Goal: Information Seeking & Learning: Understand process/instructions

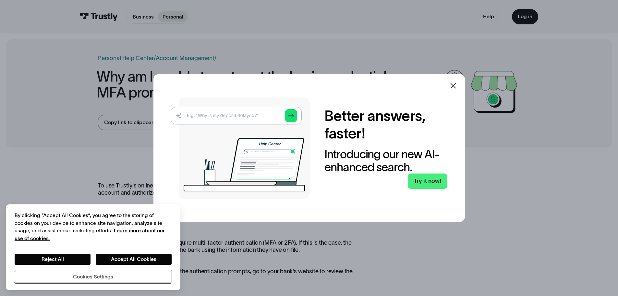
click at [87, 279] on button "Cookies Settings" at bounding box center [93, 276] width 157 height 12
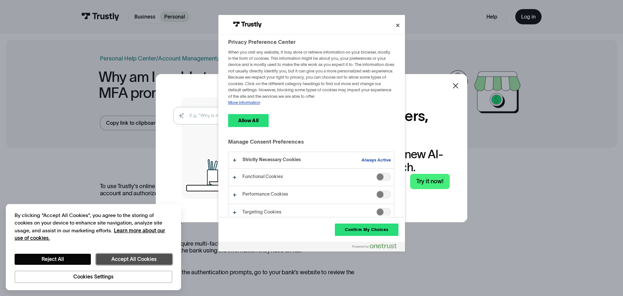
click at [127, 262] on button "Accept All Cookies" at bounding box center [134, 259] width 76 height 11
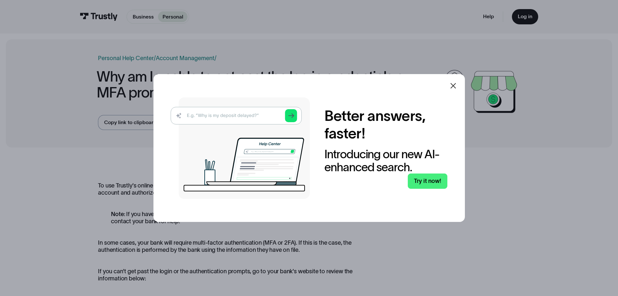
click at [452, 89] on div at bounding box center [454, 86] width 16 height 16
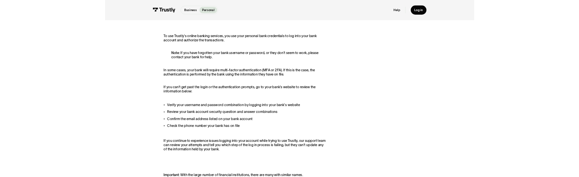
scroll to position [97, 0]
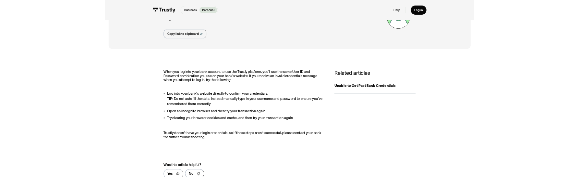
scroll to position [97, 0]
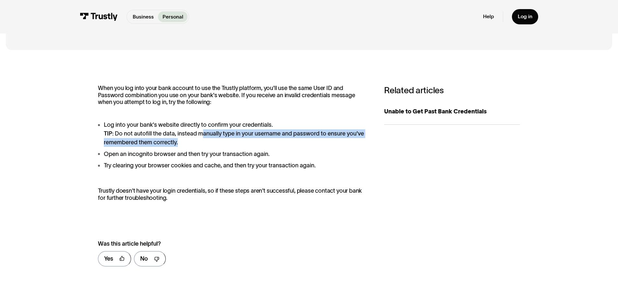
drag, startPoint x: 182, startPoint y: 142, endPoint x: 200, endPoint y: 133, distance: 19.9
click at [200, 133] on li "Log into your bank's website directly to confirm your credentials. TIP : Do not…" at bounding box center [234, 133] width 272 height 26
click at [225, 136] on li "Log into your bank's website directly to confirm your credentials. TIP : Do not…" at bounding box center [234, 133] width 272 height 26
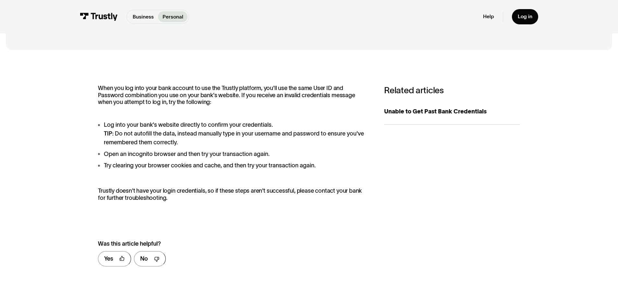
click at [198, 136] on li "Log into your bank's website directly to confirm your credentials. TIP : Do not…" at bounding box center [234, 133] width 272 height 26
drag, startPoint x: 197, startPoint y: 136, endPoint x: 320, endPoint y: 135, distance: 123.4
click at [320, 135] on li "Log into your bank's website directly to confirm your credentials. TIP : Do not…" at bounding box center [234, 133] width 272 height 26
copy li "manually type in your username and password"
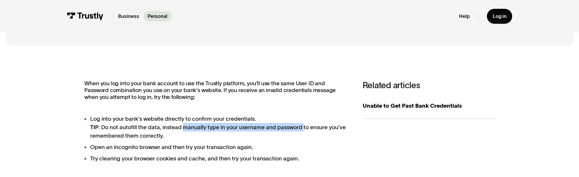
click at [37, 93] on div "**********" at bounding box center [290, 171] width 568 height 238
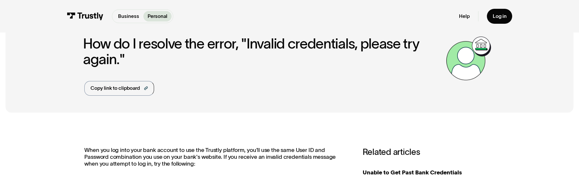
scroll to position [0, 0]
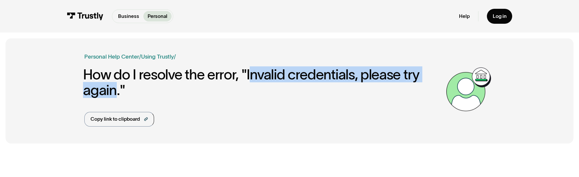
drag, startPoint x: 249, startPoint y: 71, endPoint x: 115, endPoint y: 89, distance: 134.8
click at [115, 89] on h1 "How do I resolve the error, "Invalid credentials, please try again."" at bounding box center [263, 82] width 360 height 31
copy h1 "nvalid credentials, please try again"
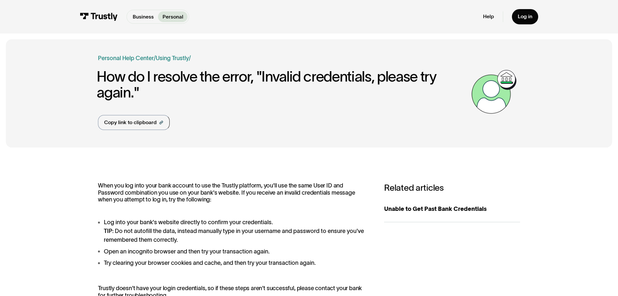
click at [254, 74] on h1 "How do I resolve the error, "Invalid credentials, please try again."" at bounding box center [282, 84] width 371 height 32
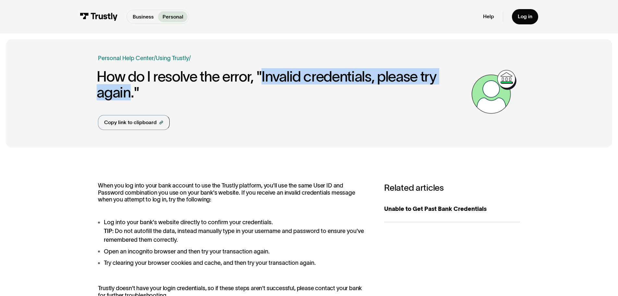
drag, startPoint x: 287, startPoint y: 74, endPoint x: 130, endPoint y: 89, distance: 157.2
click at [130, 89] on h1 "How do I resolve the error, "Invalid credentials, please try again."" at bounding box center [282, 84] width 371 height 32
copy h1 "Invalid credentials, please try again"
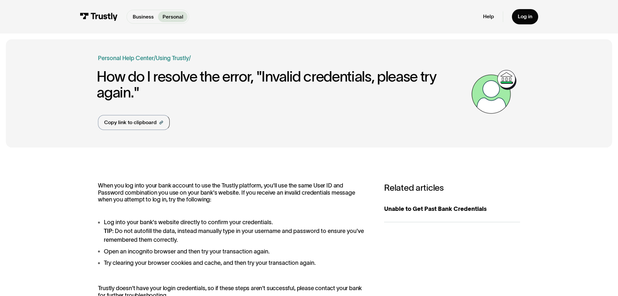
click at [273, 94] on h1 "How do I resolve the error, "Invalid credentials, please try again."" at bounding box center [282, 84] width 371 height 32
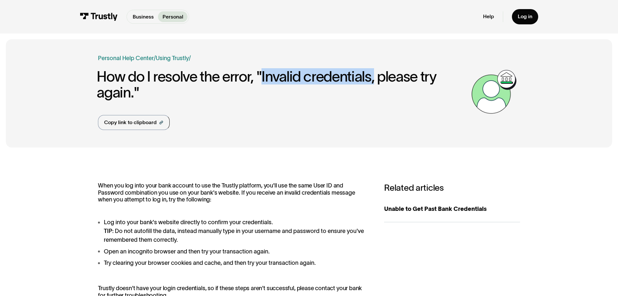
drag, startPoint x: 265, startPoint y: 75, endPoint x: 505, endPoint y: 1, distance: 251.1
click at [378, 77] on h1 "How do I resolve the error, "Invalid credentials, please try again."" at bounding box center [282, 84] width 371 height 32
copy h1 "Invalid credentials,"
